Goal: Information Seeking & Learning: Learn about a topic

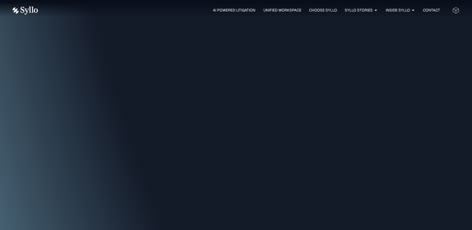
scroll to position [2087, 0]
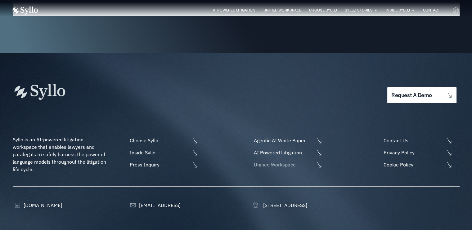
click at [272, 161] on span "Unified Workspace" at bounding box center [284, 164] width 62 height 7
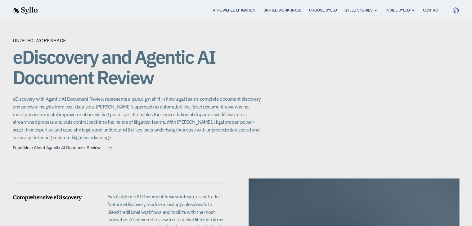
scroll to position [593, 0]
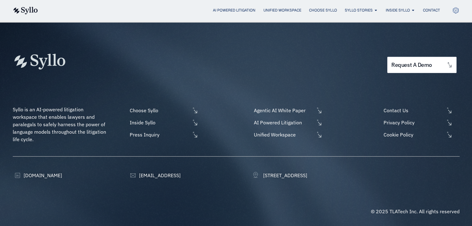
scroll to position [1614, 0]
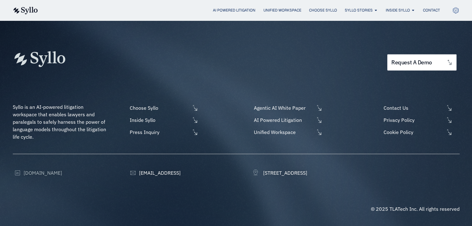
click at [30, 174] on span "[DOMAIN_NAME]" at bounding box center [42, 172] width 40 height 7
